Goal: Contribute content: Contribute content

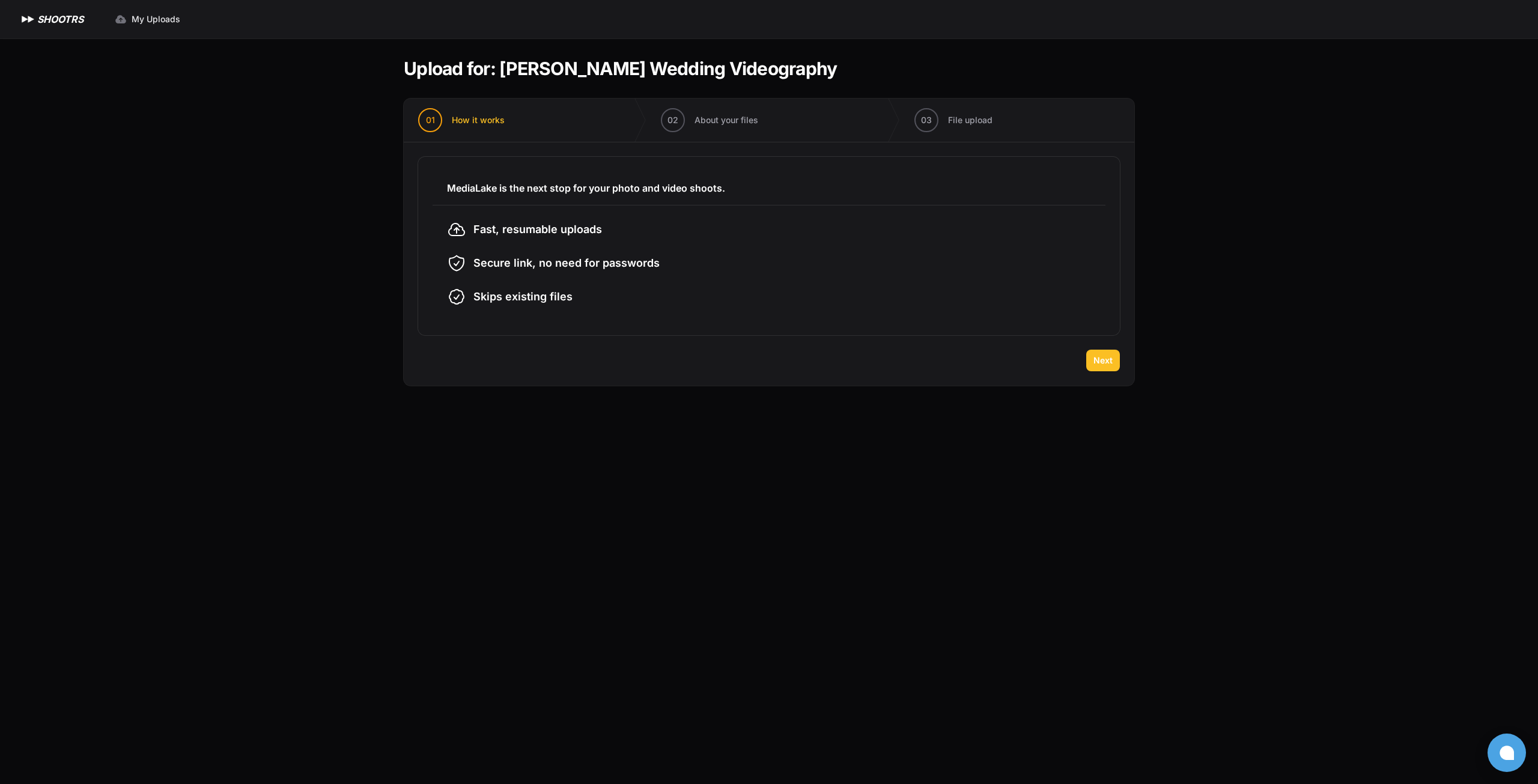
click at [1108, 362] on span "Next" at bounding box center [1103, 360] width 20 height 12
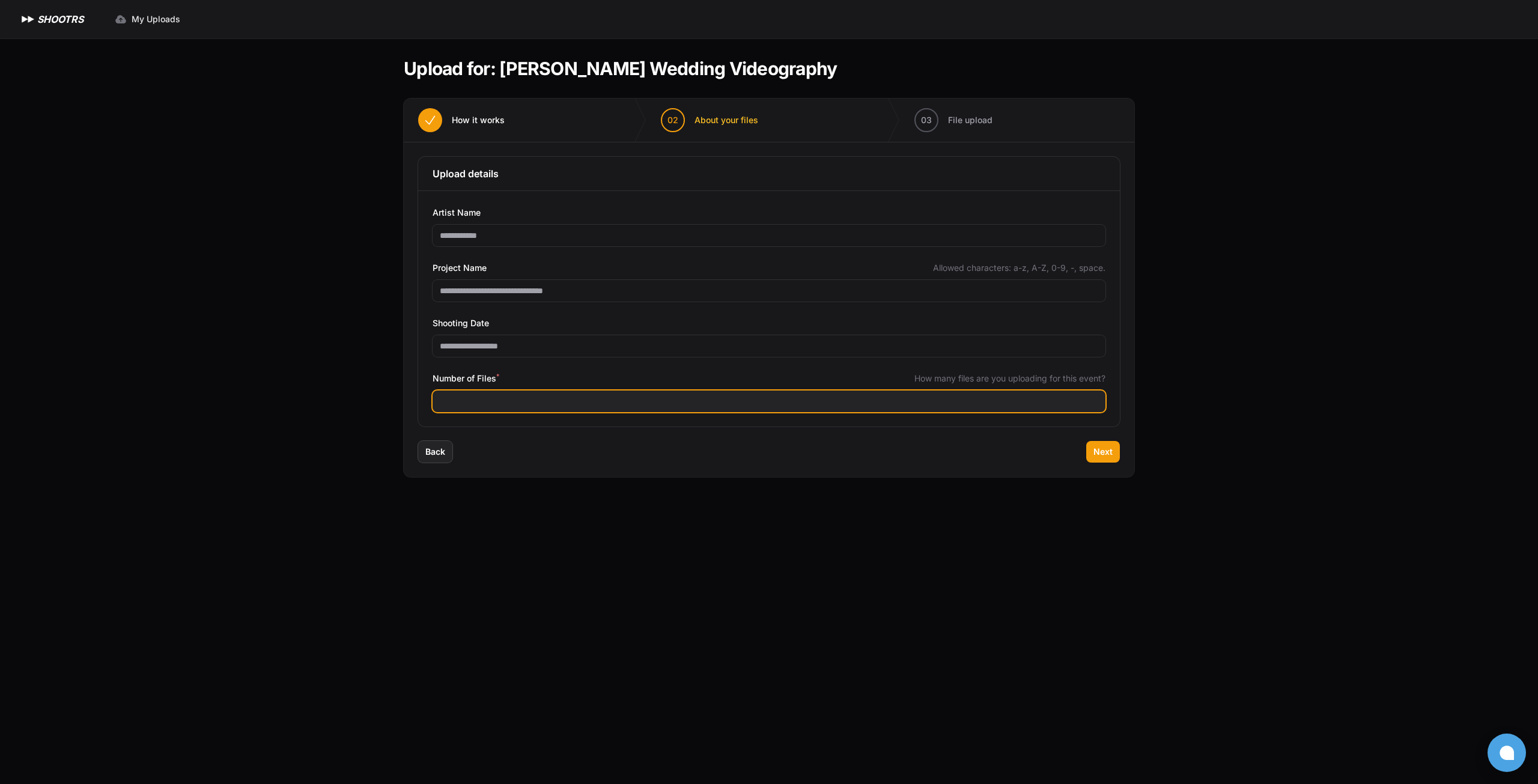
click at [499, 399] on input "Number of Files *" at bounding box center [769, 401] width 673 height 21
type input "***"
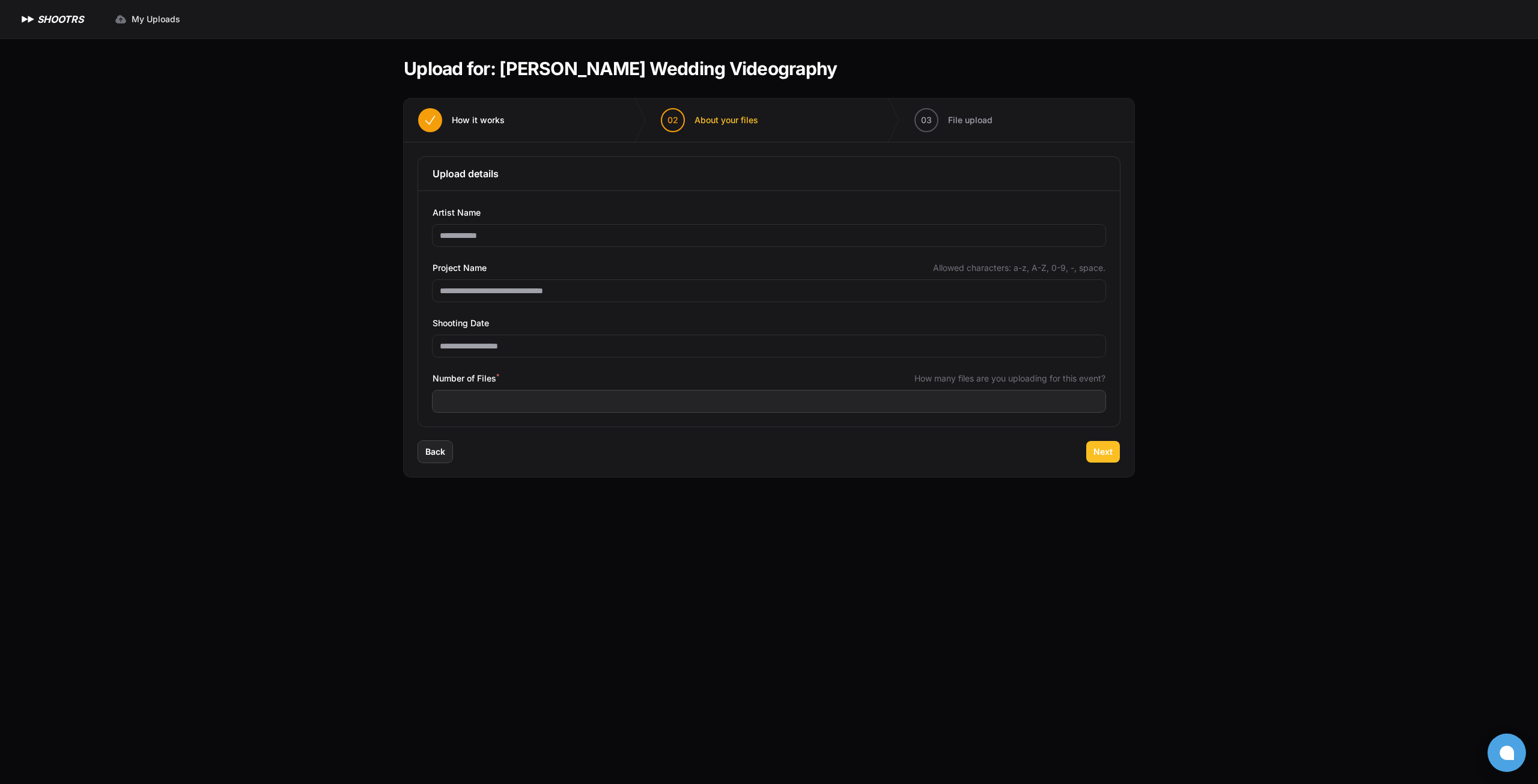
click at [1108, 453] on span "Next" at bounding box center [1103, 452] width 20 height 12
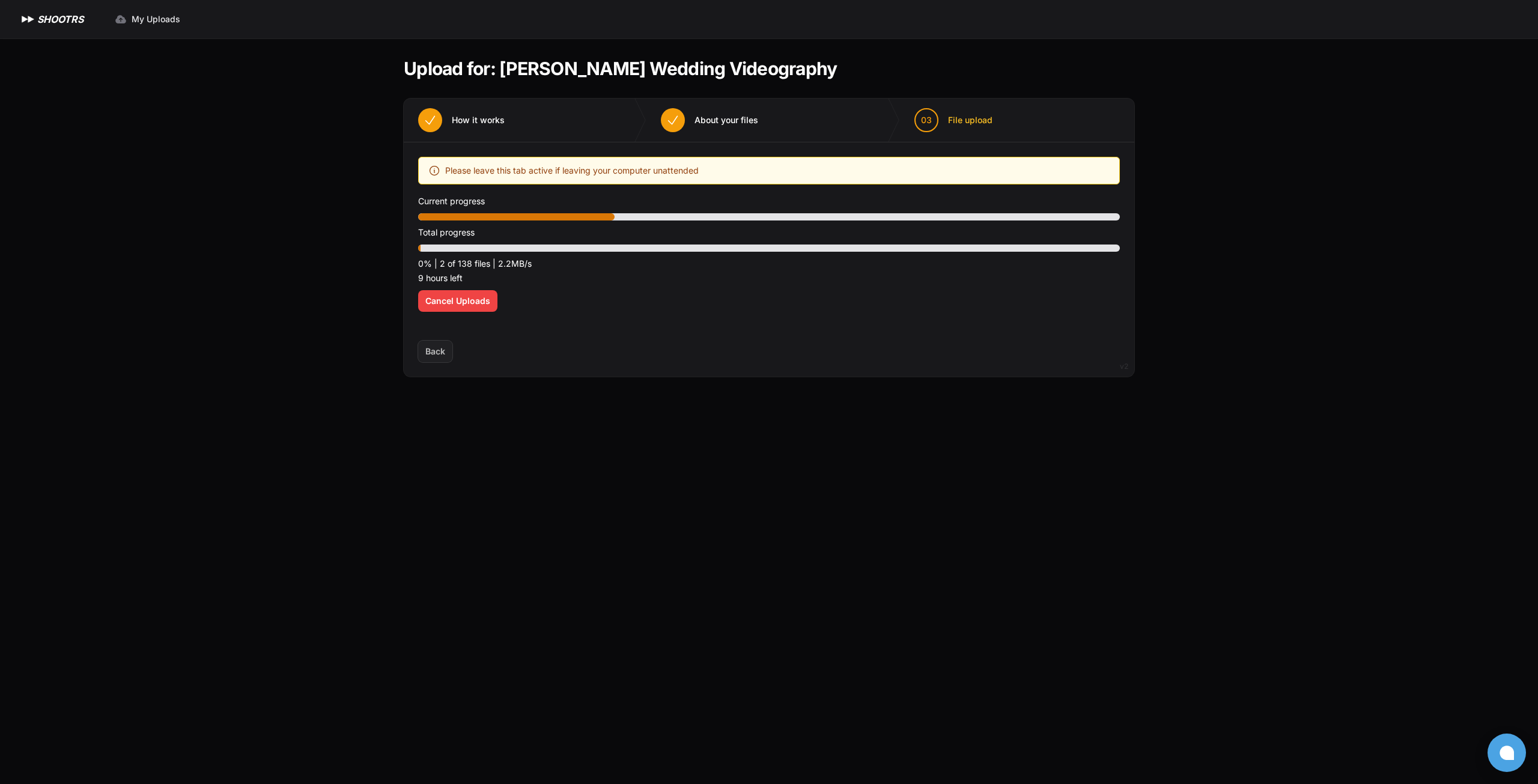
click at [443, 547] on main "Upload for: [PERSON_NAME] Wedding Videography 01 How it works" at bounding box center [768, 411] width 769 height 746
click at [799, 480] on main "Upload for: [PERSON_NAME] Wedding Videography 01 How it works" at bounding box center [768, 411] width 769 height 746
